Goal: Information Seeking & Learning: Learn about a topic

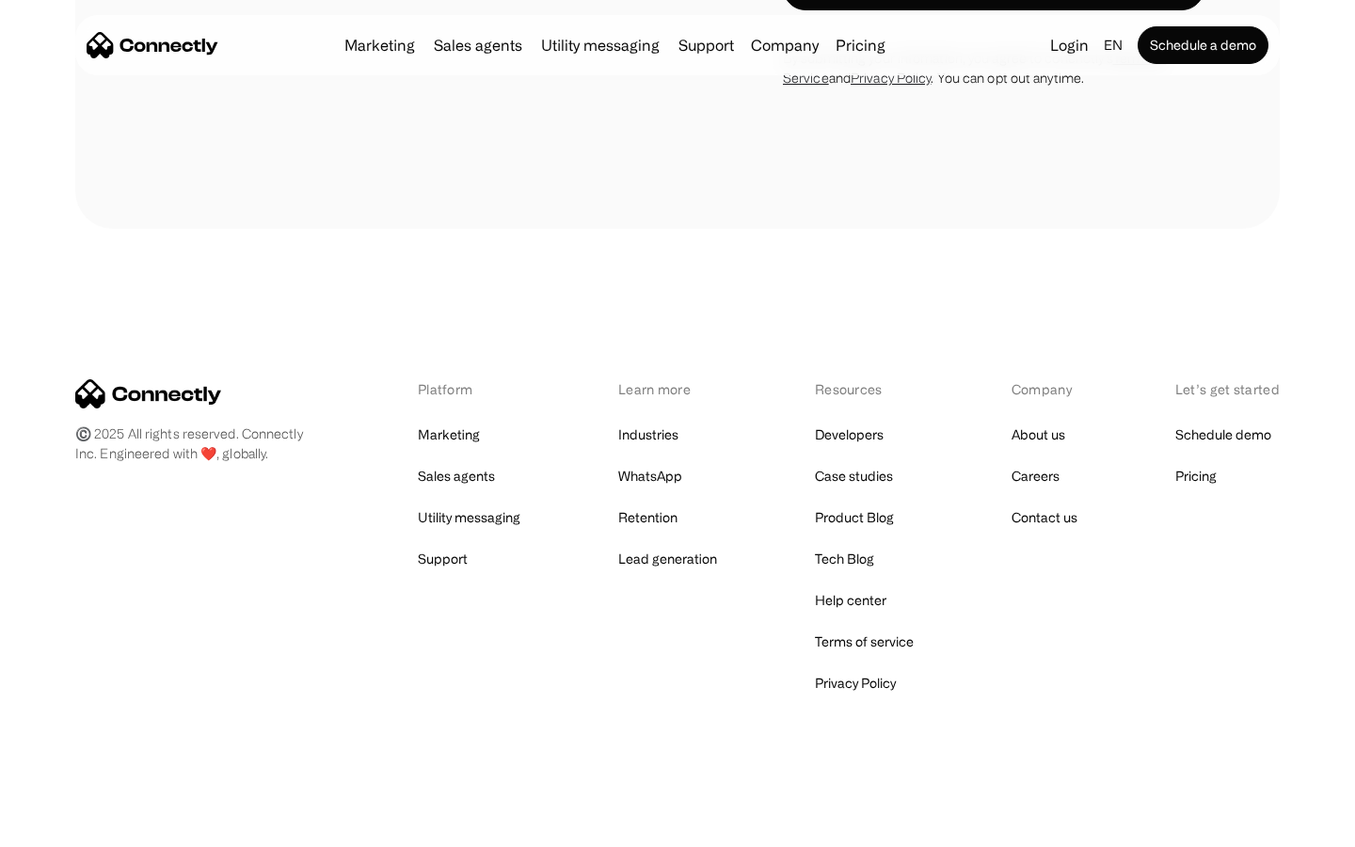
scroll to position [1588, 0]
